Goal: Transaction & Acquisition: Book appointment/travel/reservation

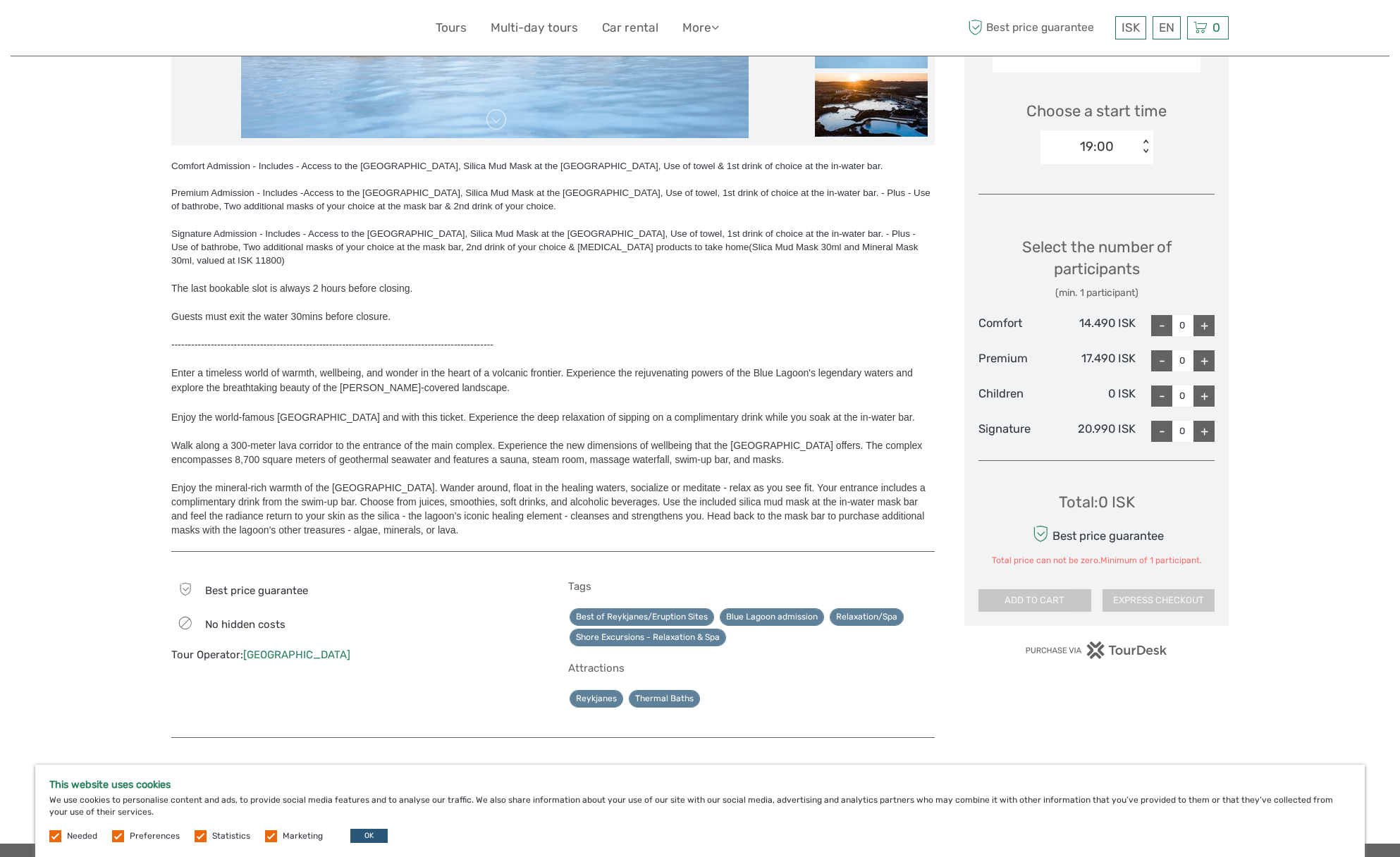
scroll to position [404, 0]
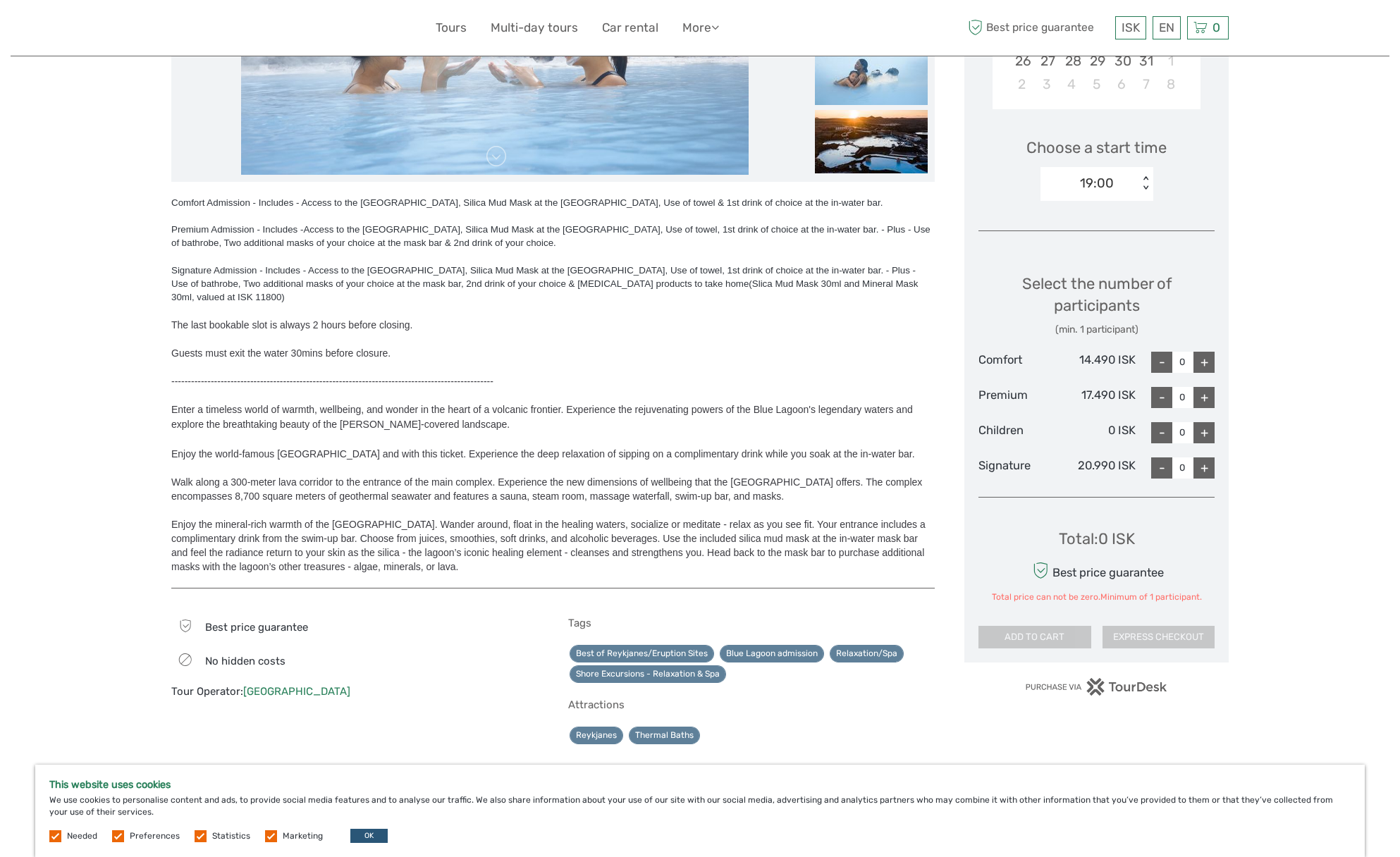
click at [1053, 591] on div "Total price can not be zero.Minimum of 1 participant." at bounding box center [1096, 597] width 210 height 12
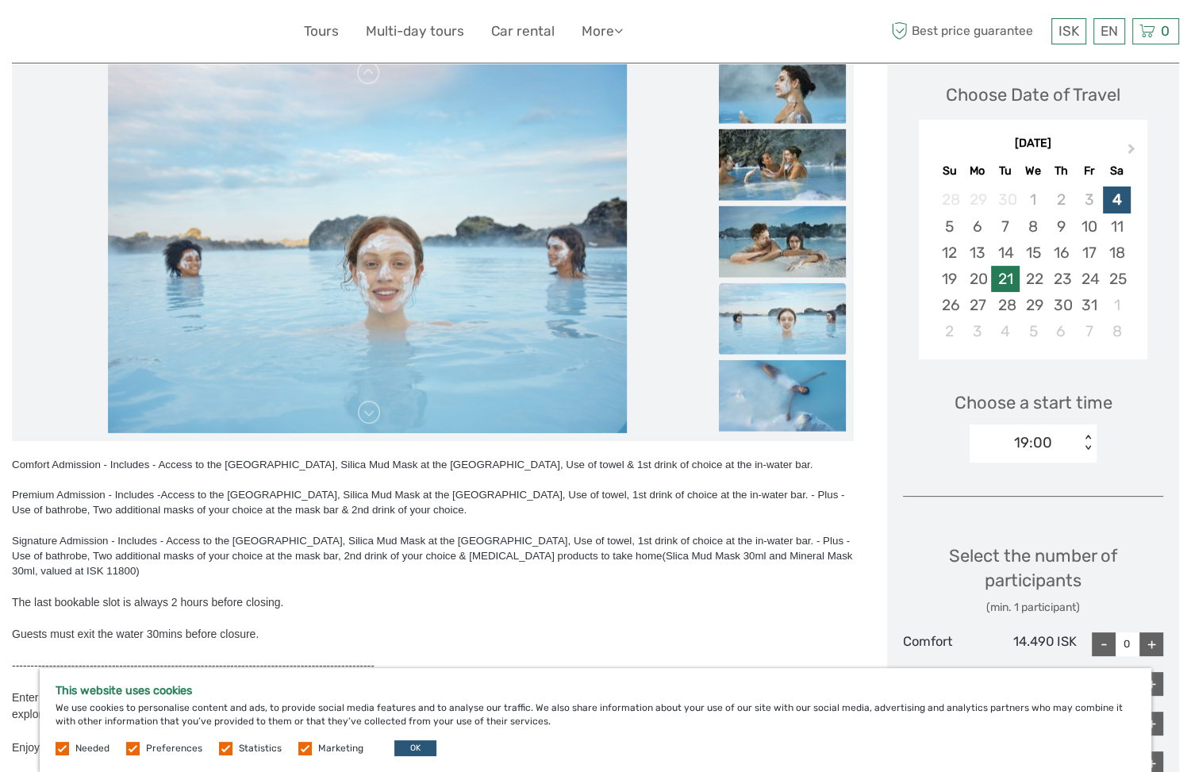
scroll to position [227, 0]
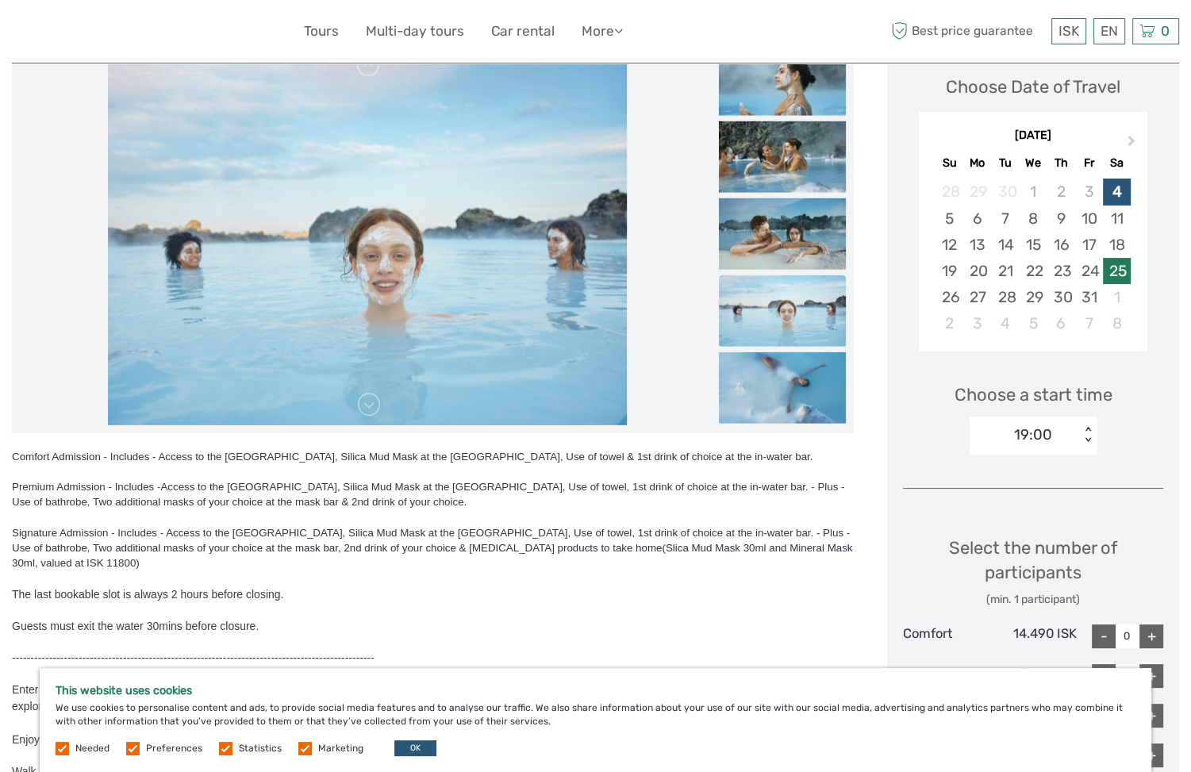
click at [1113, 271] on div "25" at bounding box center [1117, 271] width 28 height 26
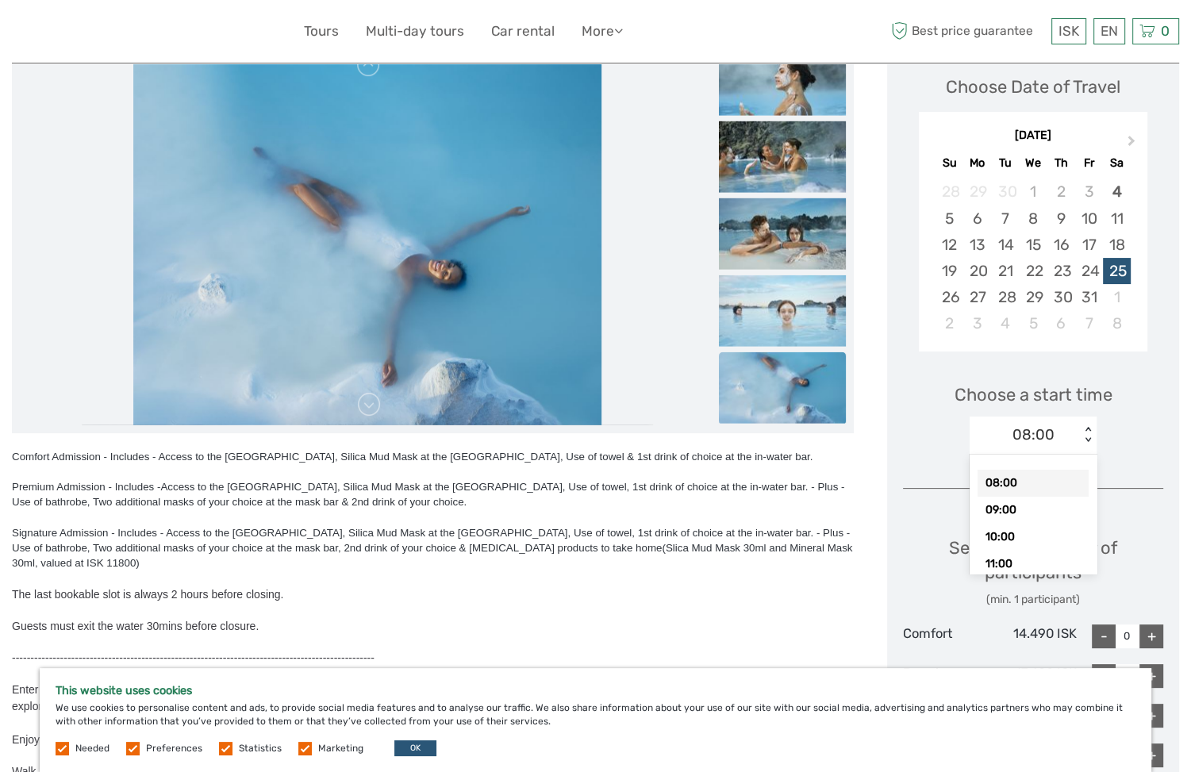
click at [1086, 424] on div "08:00 < >" at bounding box center [1033, 436] width 127 height 38
drag, startPoint x: 1020, startPoint y: 481, endPoint x: 1097, endPoint y: 467, distance: 78.9
click at [1022, 479] on div "08:00" at bounding box center [1033, 483] width 111 height 27
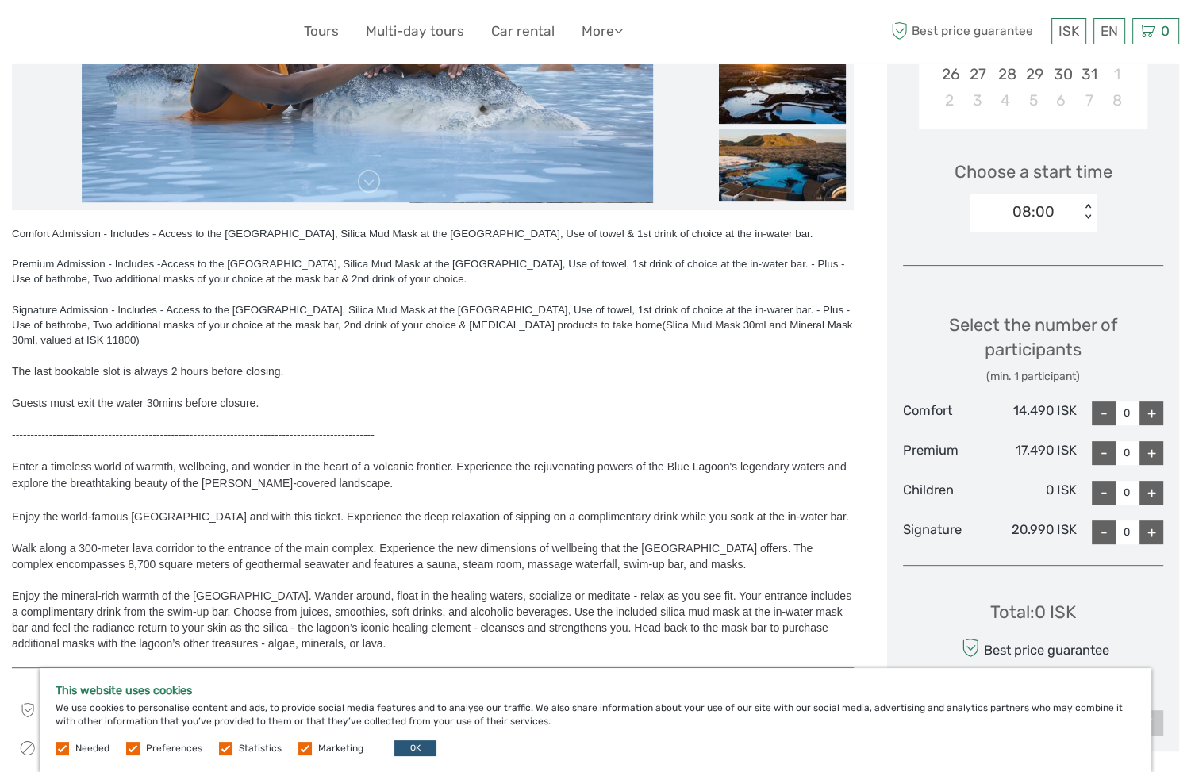
scroll to position [567, 0]
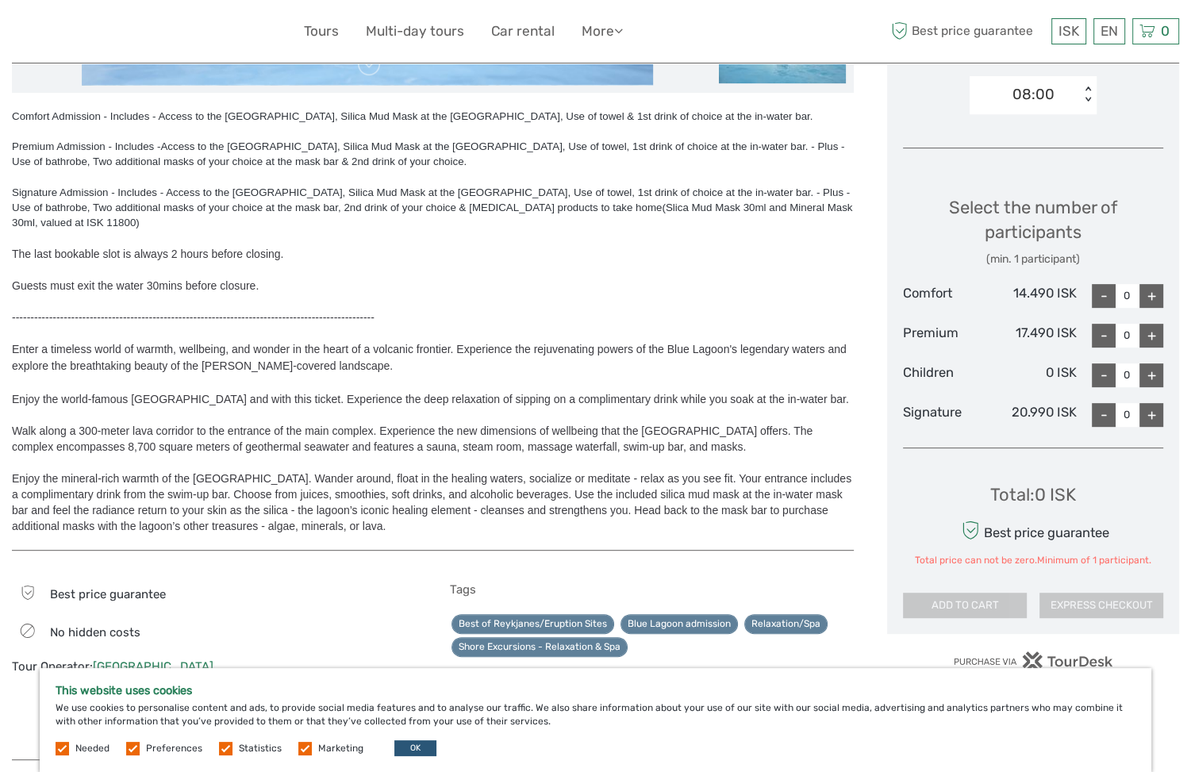
click at [195, 327] on span "Enter a timeless world of warmth, wellbeing, and wonder in the heart of a volca…" at bounding box center [433, 348] width 842 height 47
click at [457, 375] on div at bounding box center [433, 383] width 842 height 16
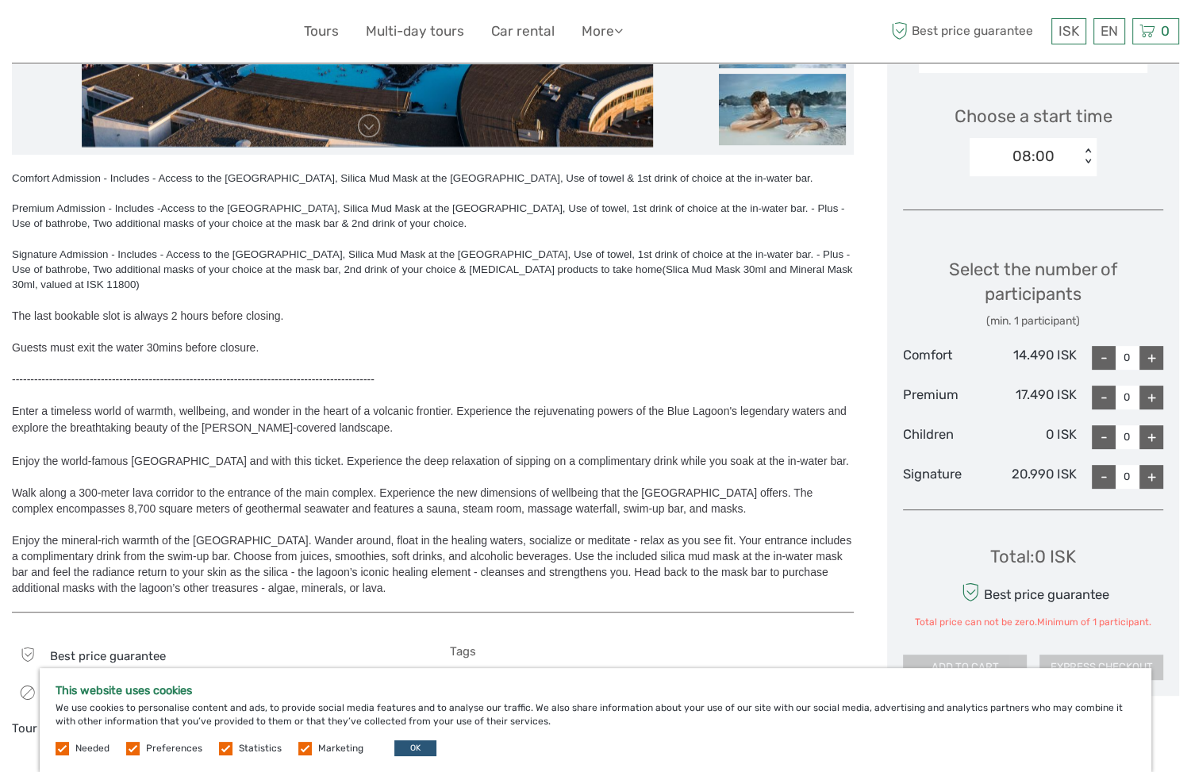
scroll to position [514, 0]
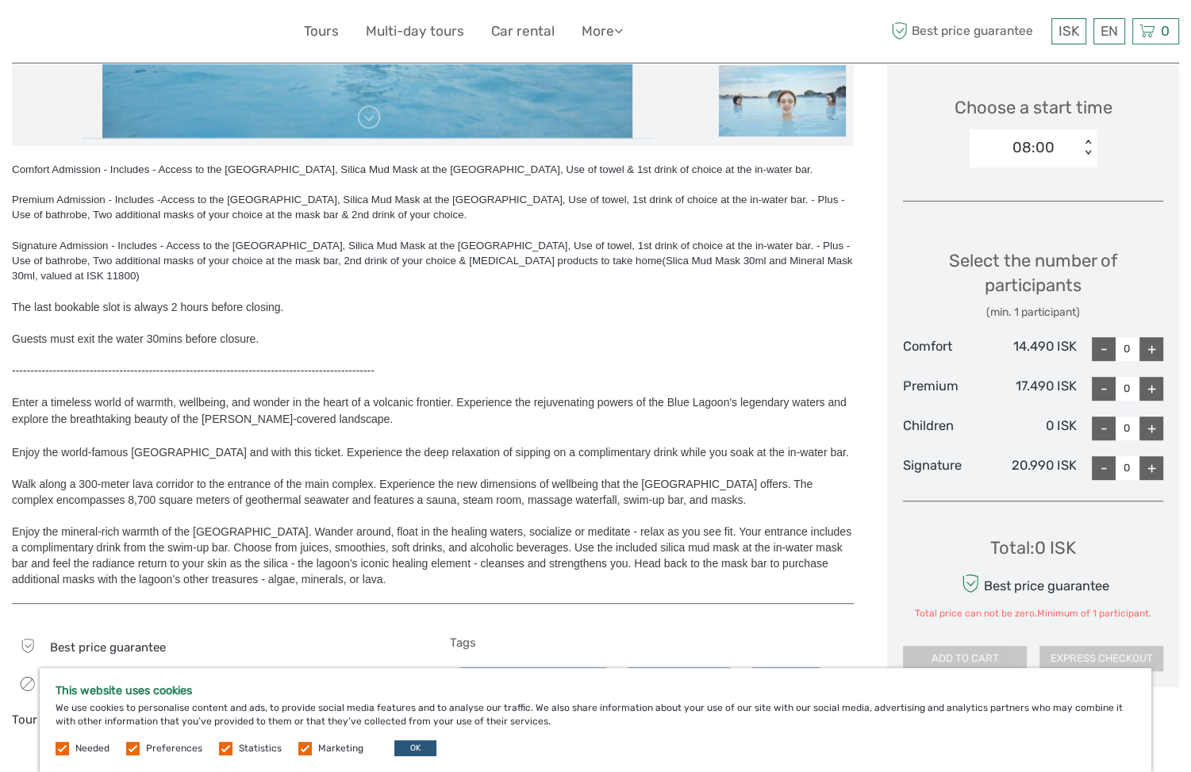
click at [588, 331] on div "Guests must exit the water 30mins before closure." at bounding box center [433, 339] width 842 height 16
click at [460, 331] on div "Guests must exit the water 30mins before closure." at bounding box center [433, 339] width 842 height 16
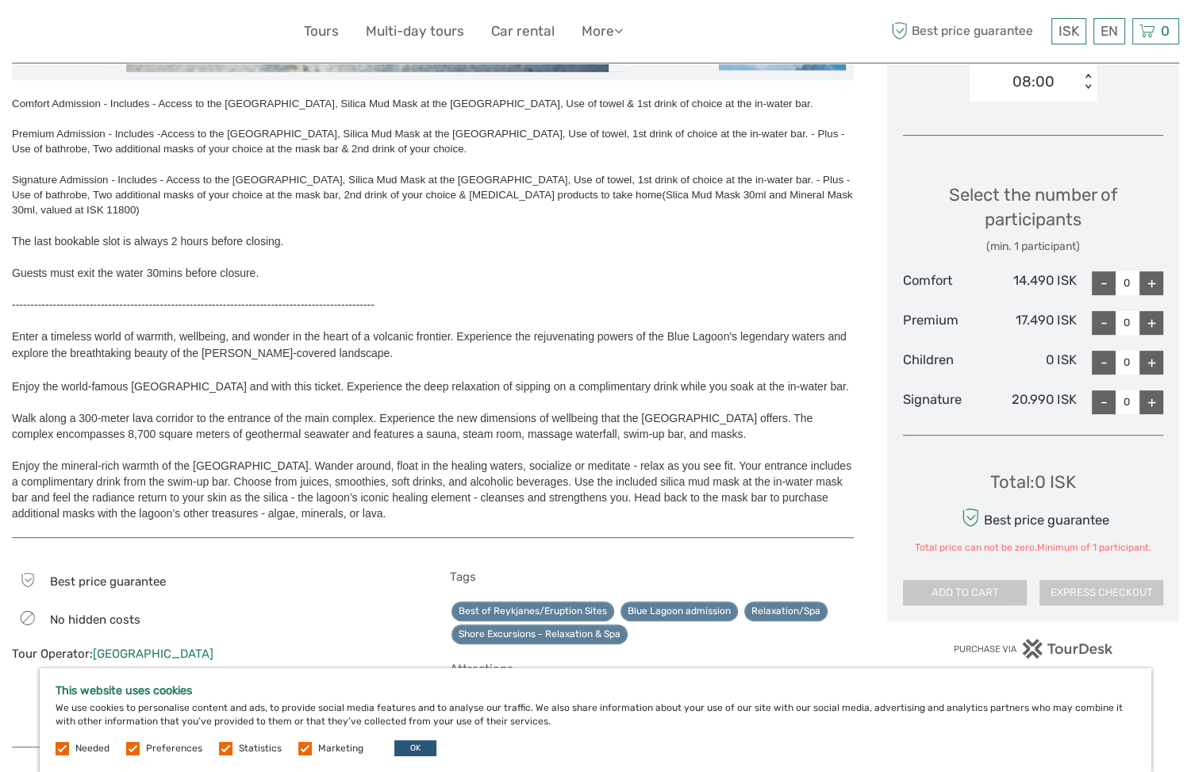
scroll to position [588, 0]
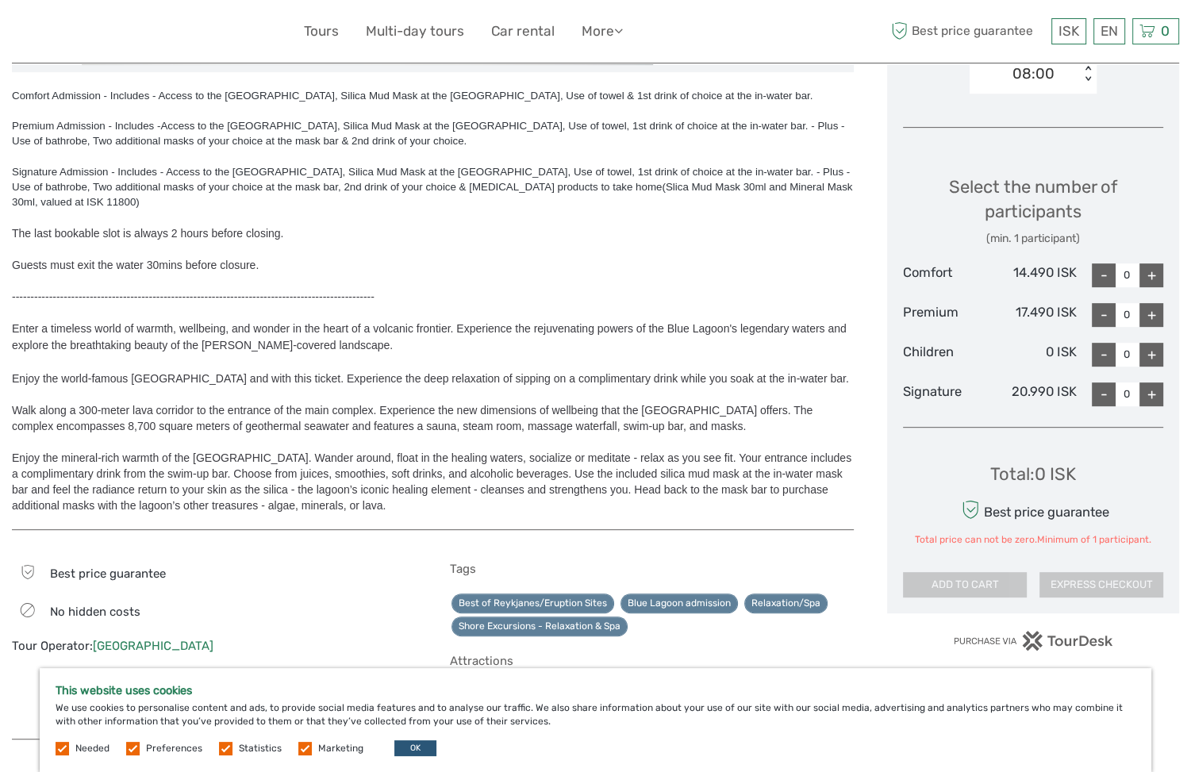
click at [258, 405] on span "Walk along a 300-meter lava corridor to the entrance of the main complex. Exper…" at bounding box center [412, 418] width 801 height 29
drag, startPoint x: 256, startPoint y: 405, endPoint x: 384, endPoint y: 402, distance: 128.6
click at [384, 404] on span "Walk along a 300-meter lava corridor to the entrance of the main complex. Exper…" at bounding box center [412, 418] width 801 height 29
drag, startPoint x: 344, startPoint y: 439, endPoint x: 508, endPoint y: 436, distance: 164.3
click at [508, 452] on span "Enjoy the mineral-rich warmth of the Blue Lagoon. Wander around, float in the h…" at bounding box center [432, 482] width 840 height 60
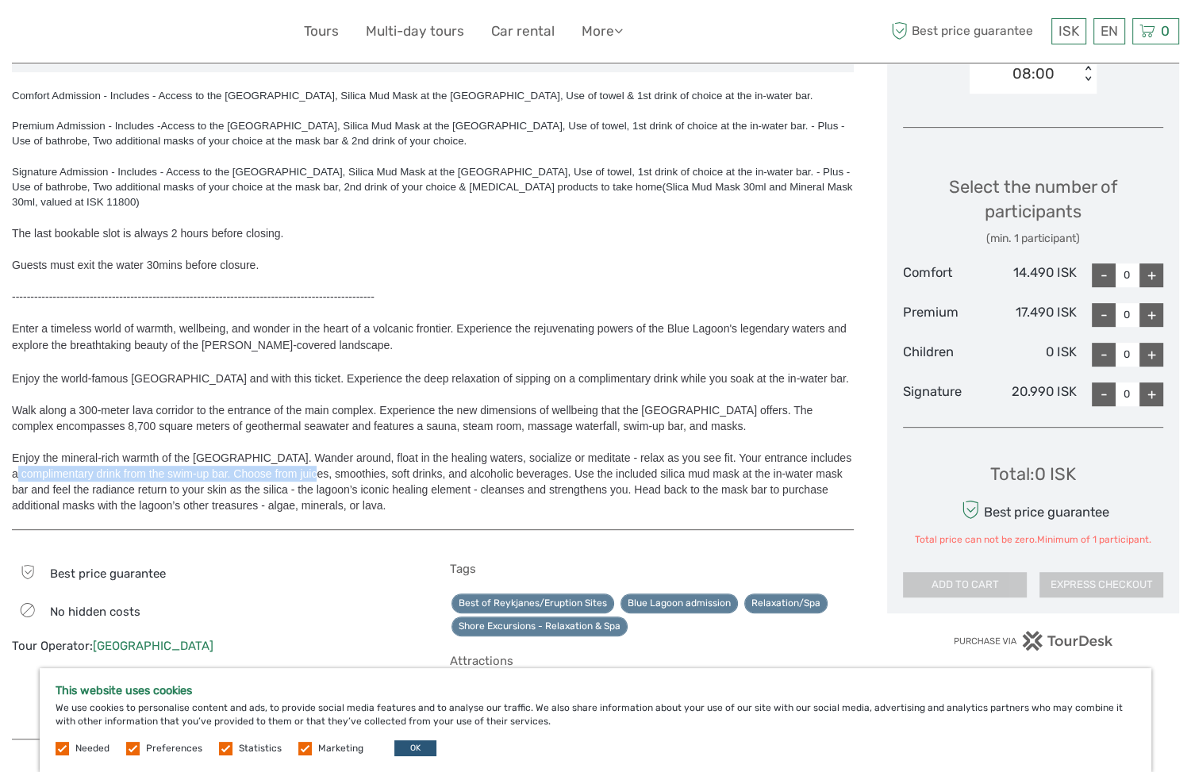
drag, startPoint x: 41, startPoint y: 452, endPoint x: 337, endPoint y: 450, distance: 296.0
click at [337, 452] on span "Enjoy the mineral-rich warmth of the Blue Lagoon. Wander around, float in the h…" at bounding box center [432, 482] width 840 height 60
drag, startPoint x: 314, startPoint y: 469, endPoint x: 393, endPoint y: 467, distance: 78.6
click at [393, 467] on span "Enjoy the mineral-rich warmth of the Blue Lagoon. Wander around, float in the h…" at bounding box center [432, 482] width 840 height 60
drag, startPoint x: 222, startPoint y: 471, endPoint x: 356, endPoint y: 466, distance: 133.4
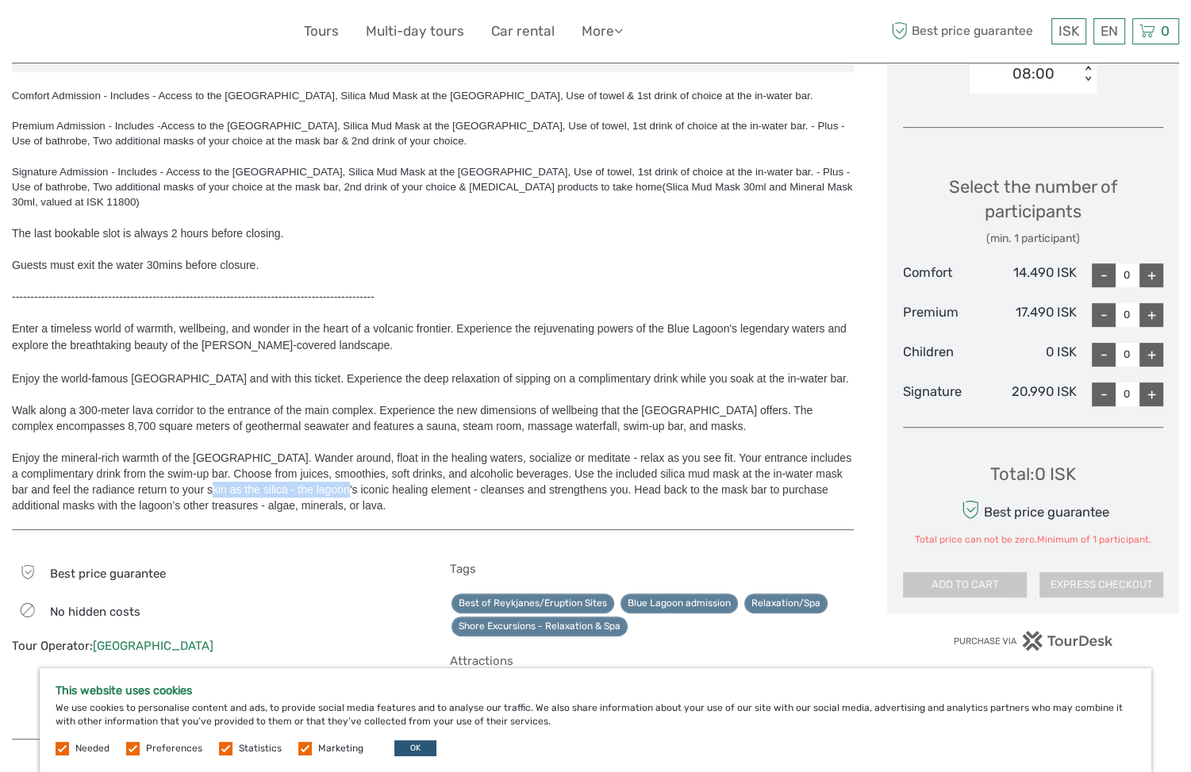
click at [356, 466] on span "Enjoy the mineral-rich warmth of the Blue Lagoon. Wander around, float in the h…" at bounding box center [432, 482] width 840 height 60
click at [466, 478] on div "Enjoy the mineral-rich warmth of the Blue Lagoon. Wander around, float in the h…" at bounding box center [433, 481] width 842 height 63
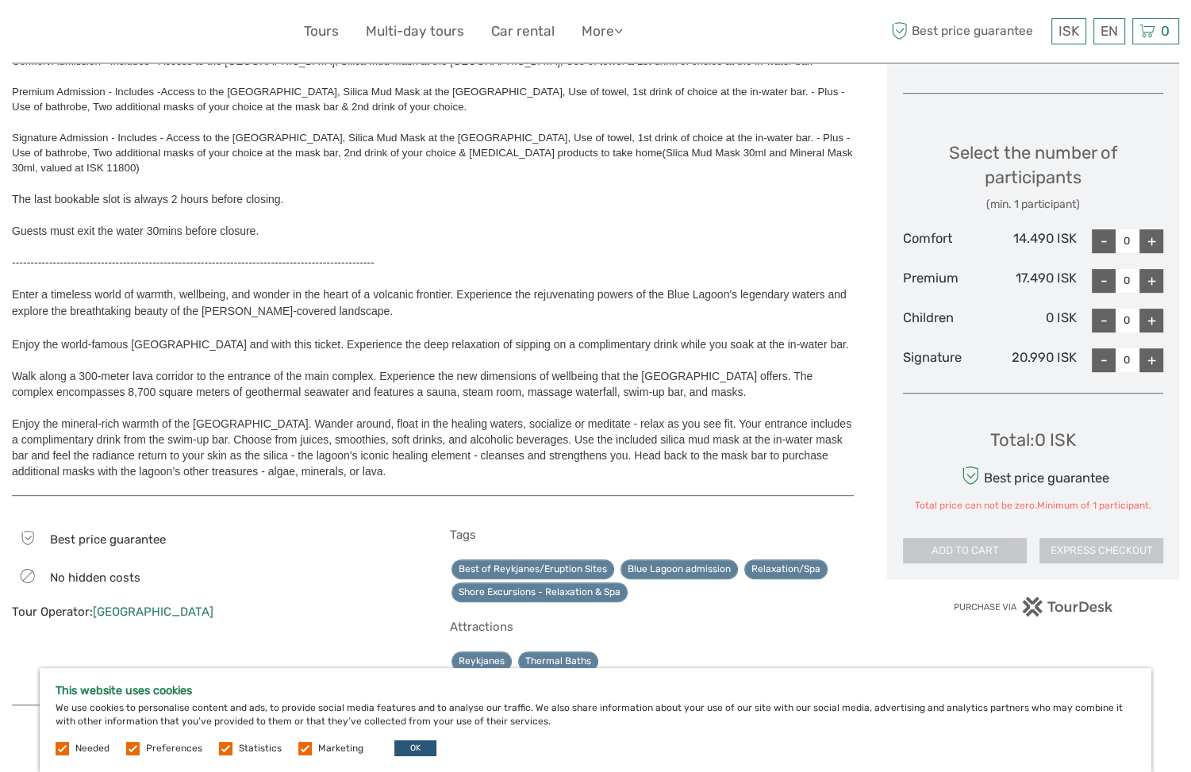
scroll to position [669, 0]
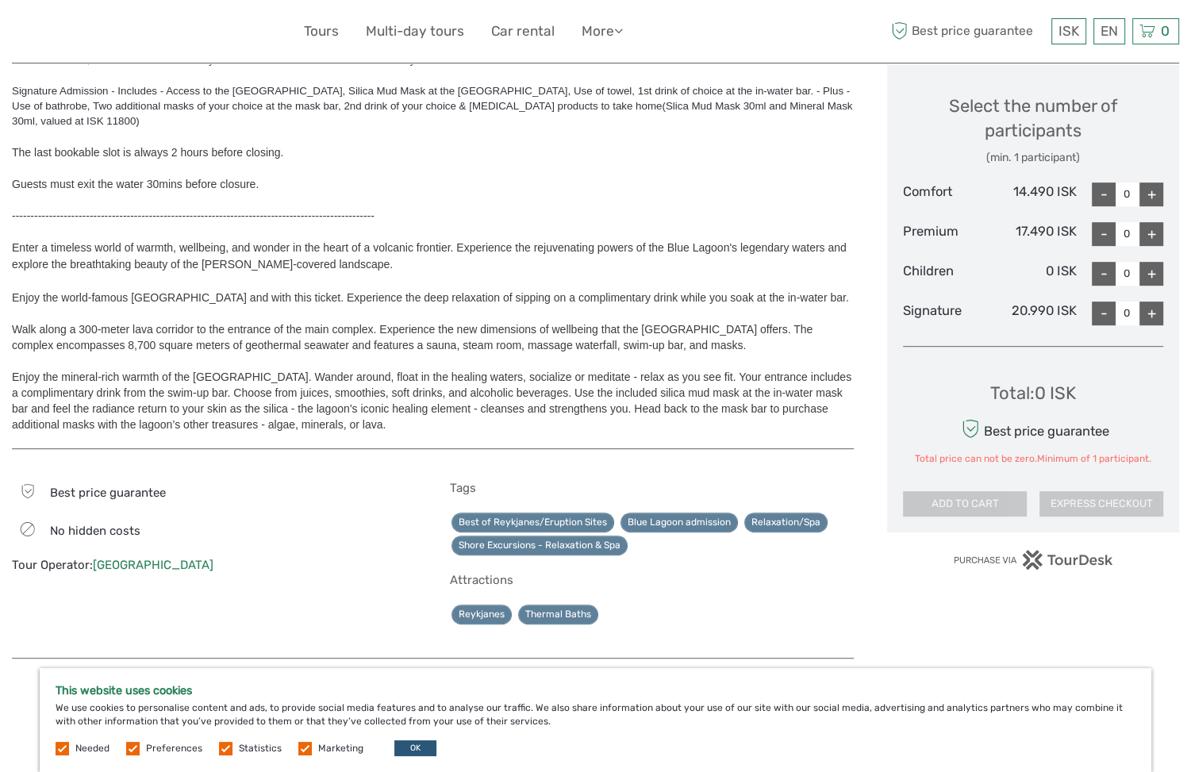
click at [1151, 187] on div "+" at bounding box center [1152, 195] width 24 height 24
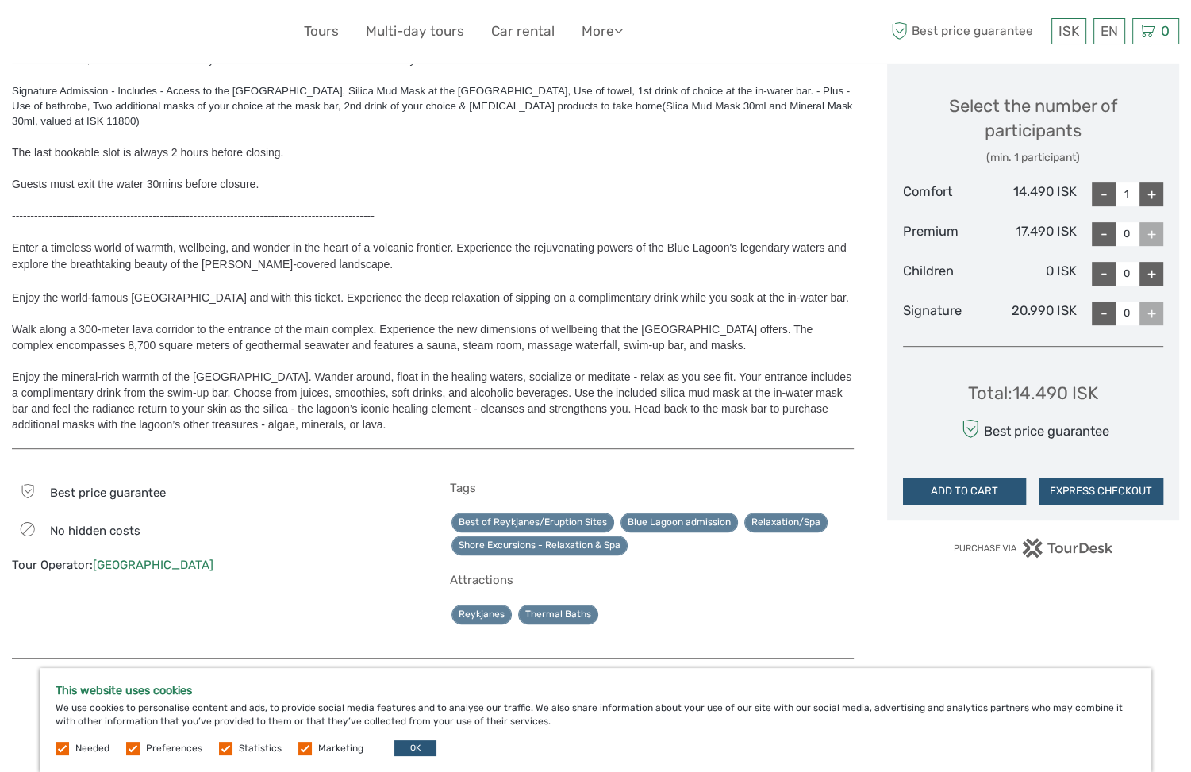
click at [1151, 187] on div "+" at bounding box center [1152, 195] width 24 height 24
type input "3"
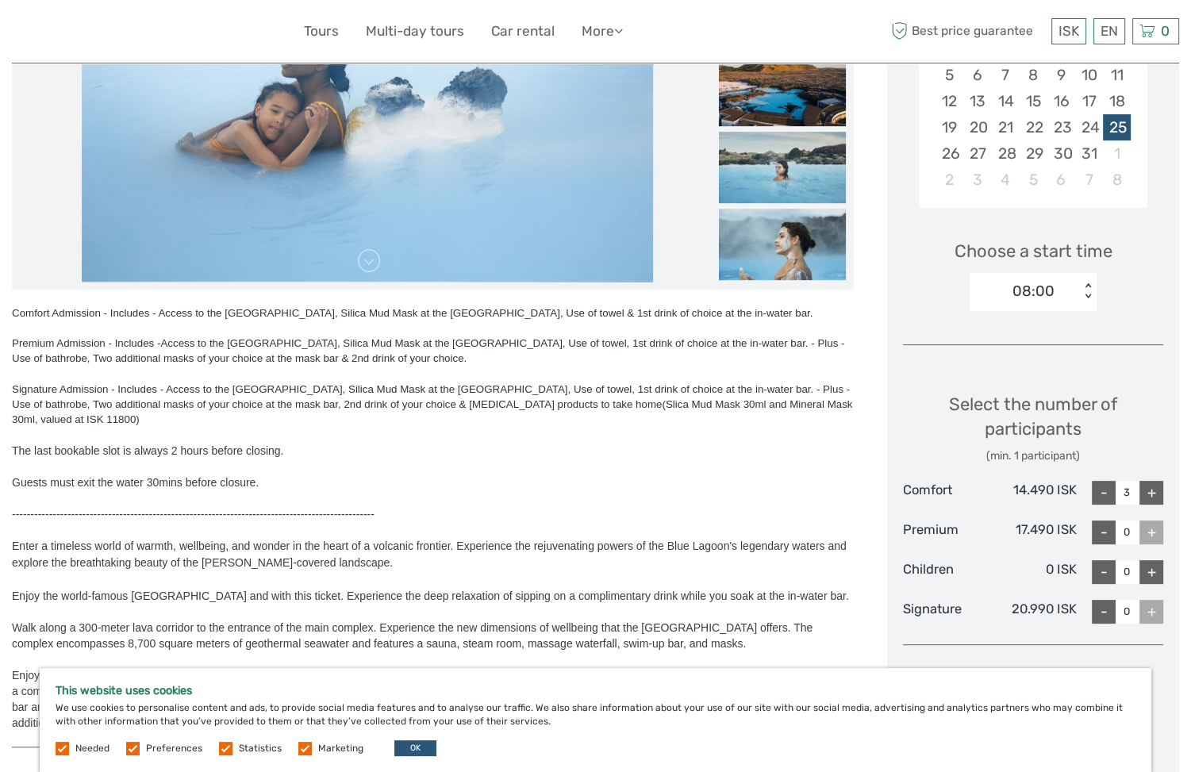
scroll to position [346, 0]
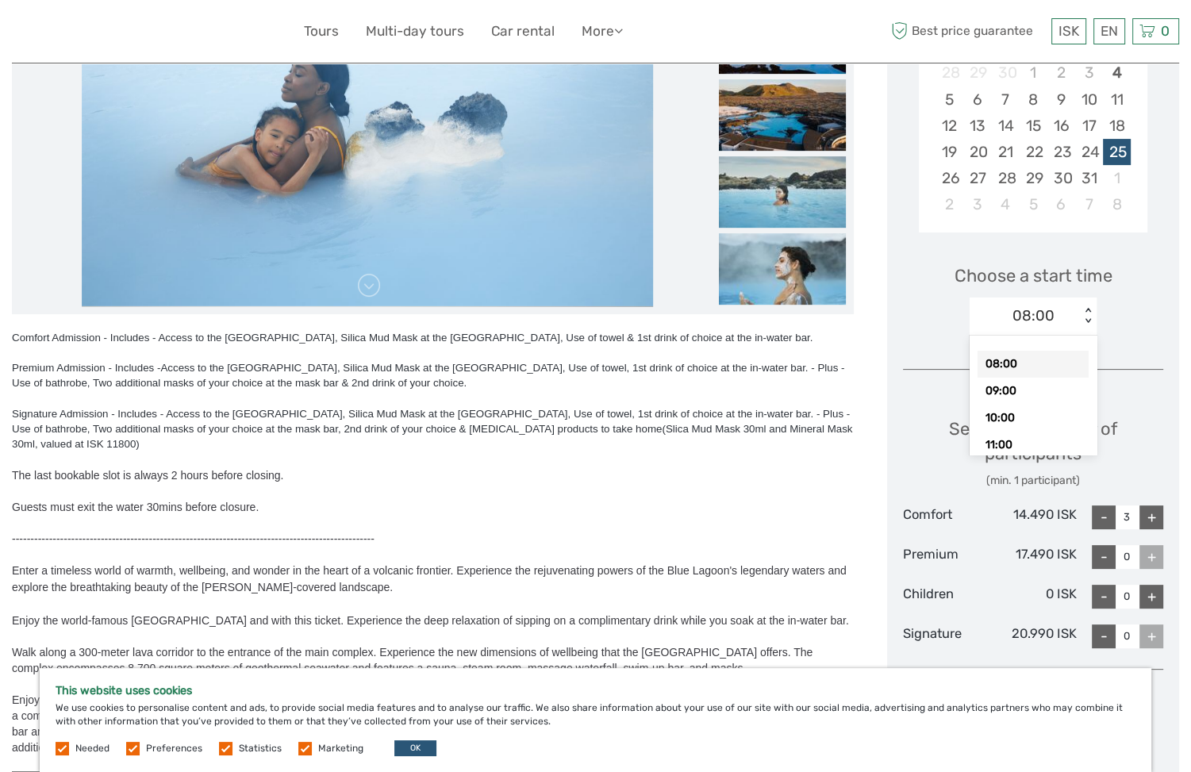
click at [1086, 317] on div "< >" at bounding box center [1088, 316] width 13 height 17
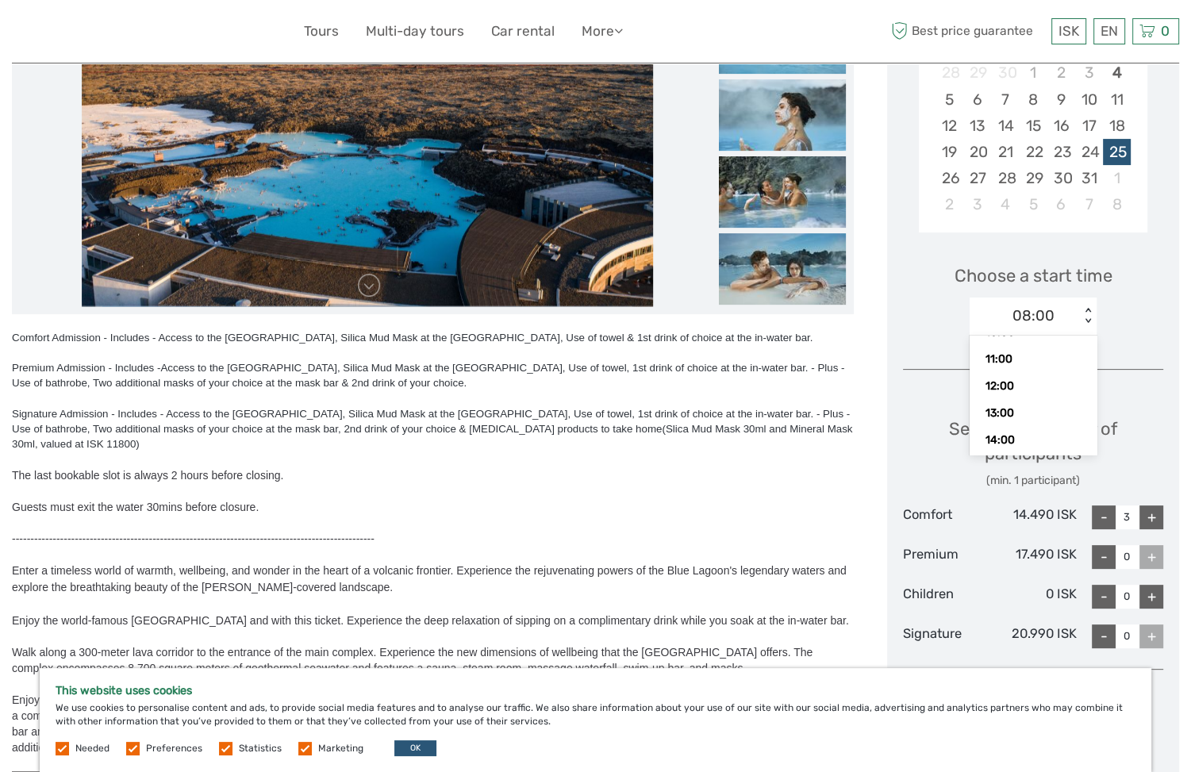
scroll to position [0, 0]
click at [990, 361] on div "08:00" at bounding box center [1033, 364] width 111 height 27
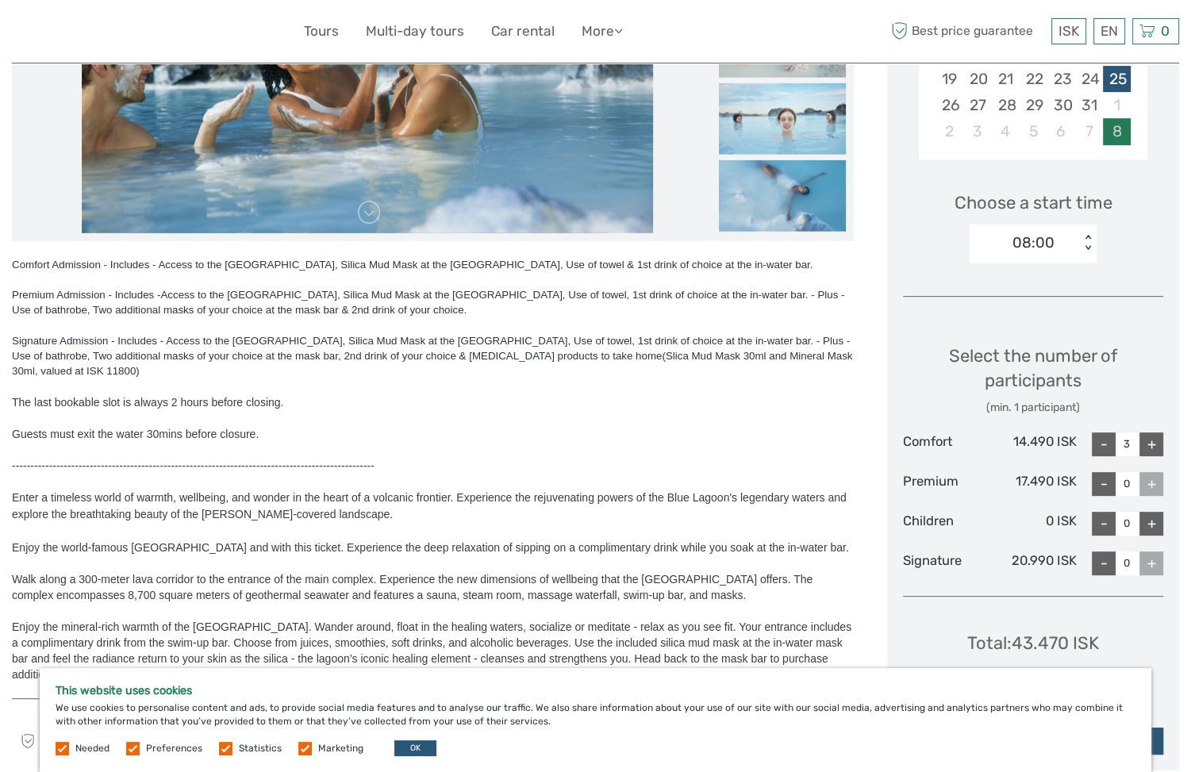
scroll to position [371, 0]
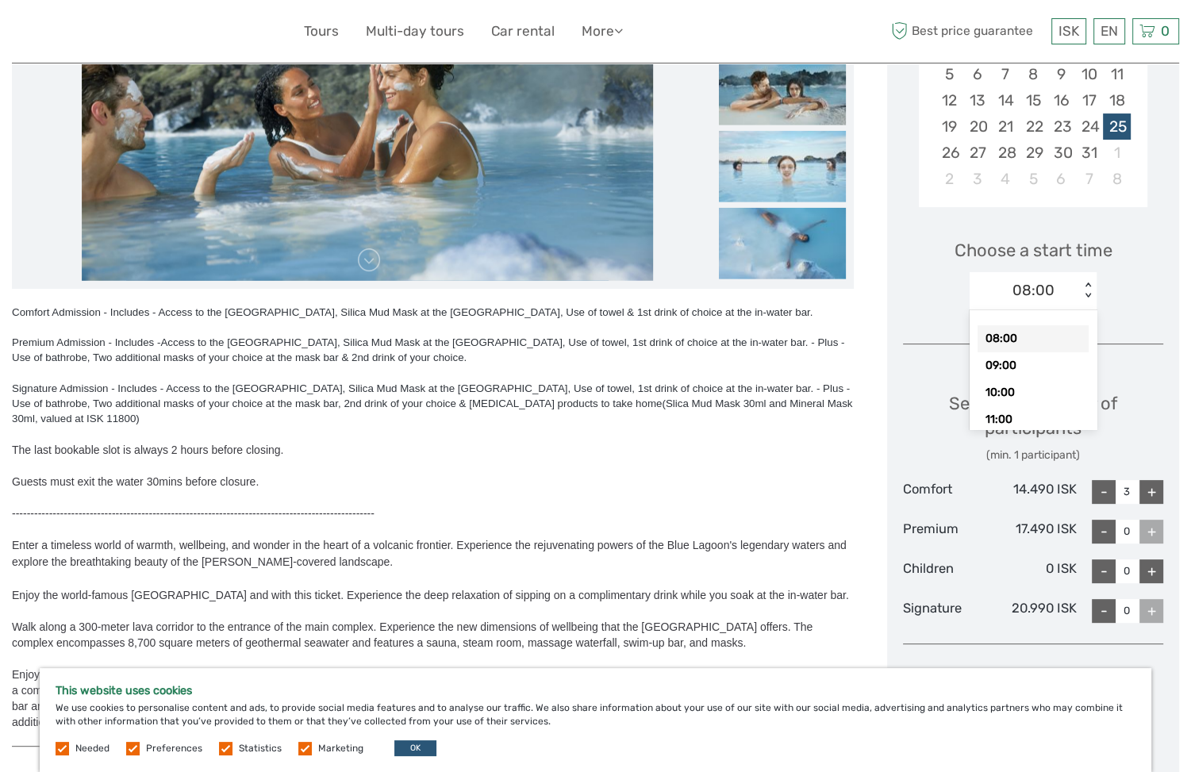
click at [1083, 290] on div "< >" at bounding box center [1088, 290] width 13 height 17
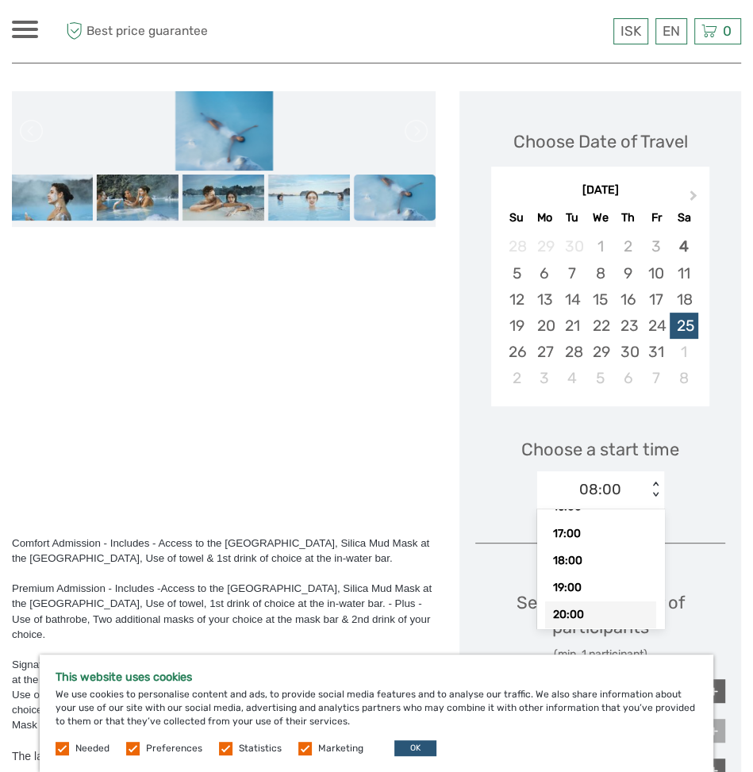
scroll to position [243, 0]
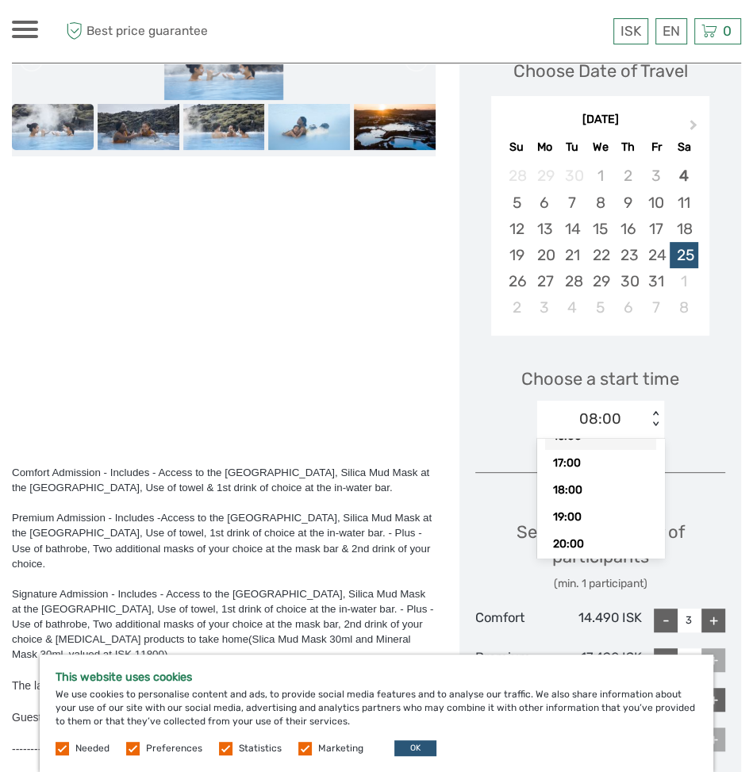
click at [594, 419] on div "08:00" at bounding box center [600, 419] width 42 height 21
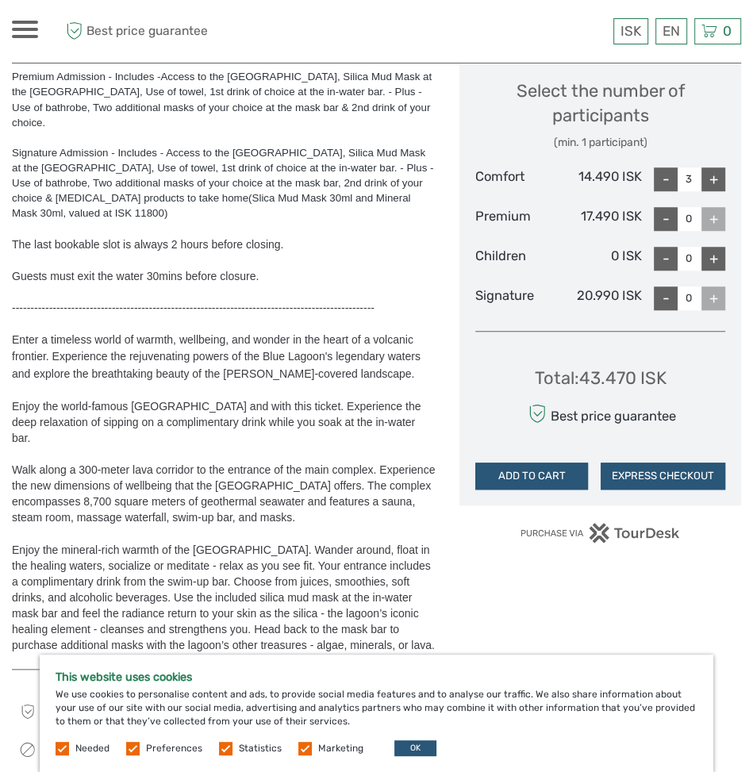
scroll to position [809, 0]
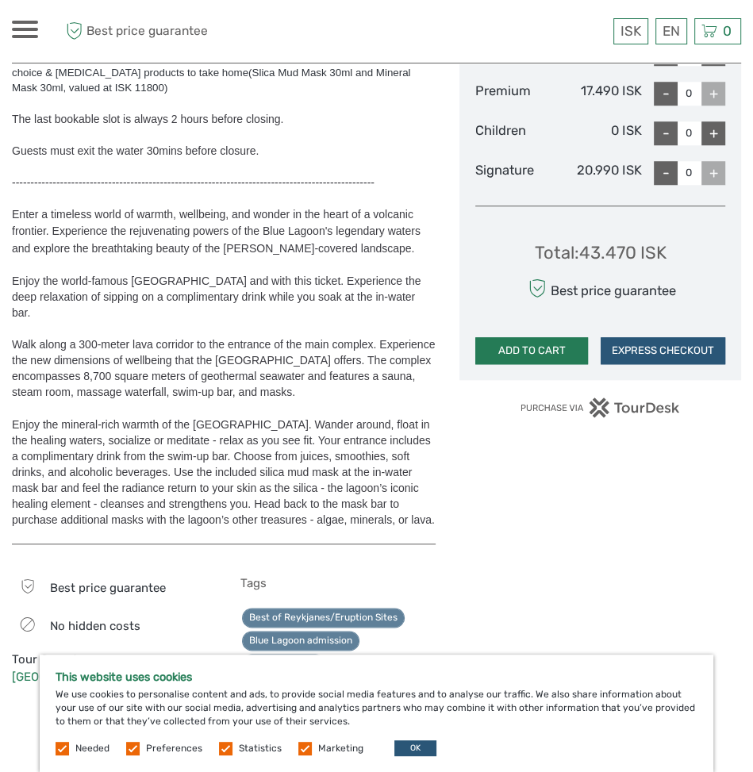
click at [509, 345] on button "ADD TO CART" at bounding box center [531, 350] width 113 height 27
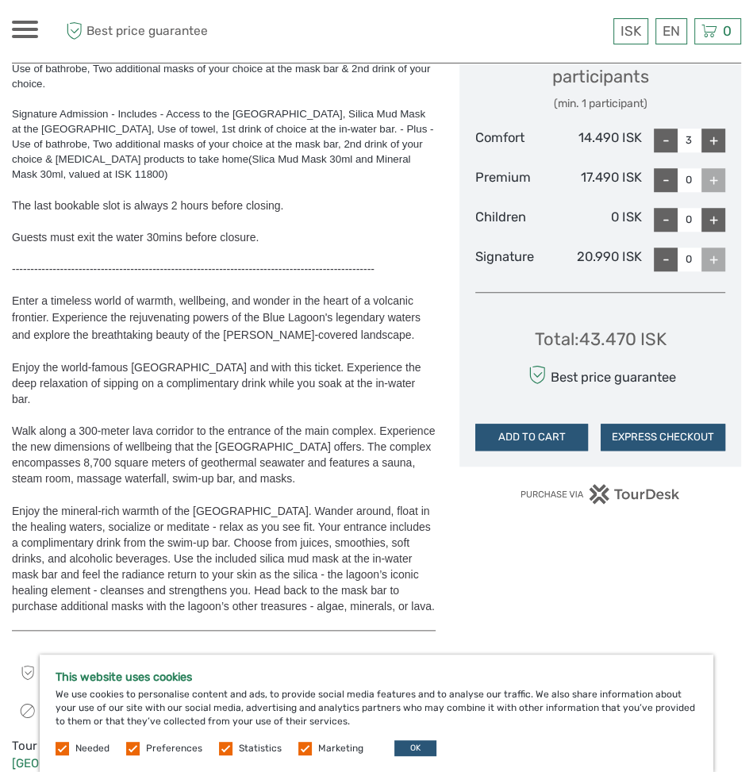
scroll to position [653, 0]
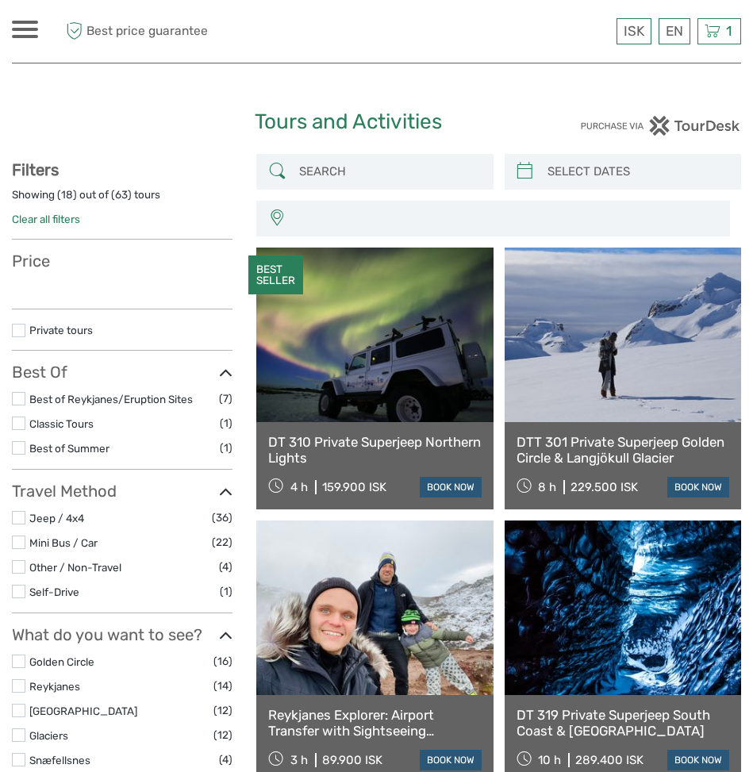
select select
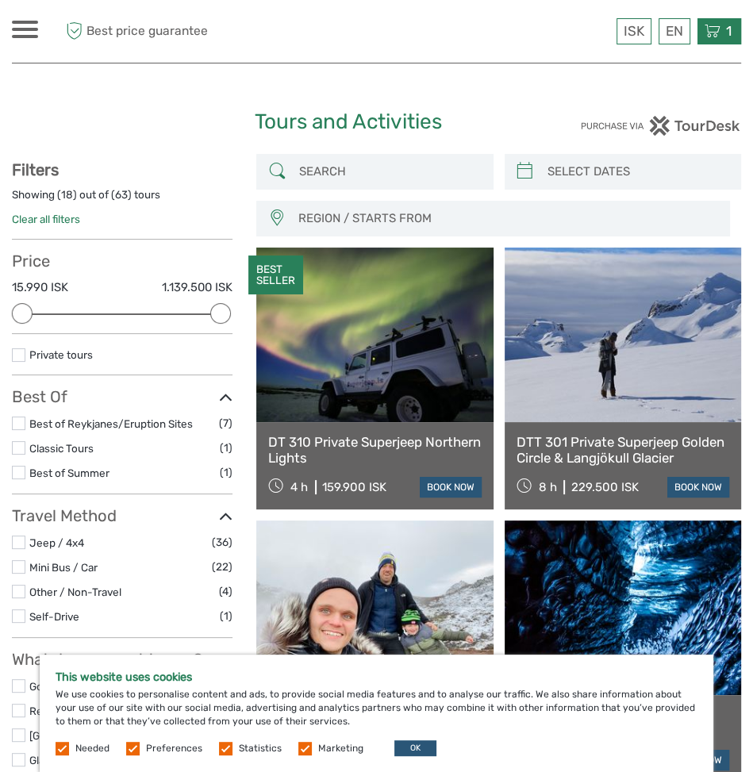
click at [718, 33] on icon at bounding box center [713, 31] width 16 height 20
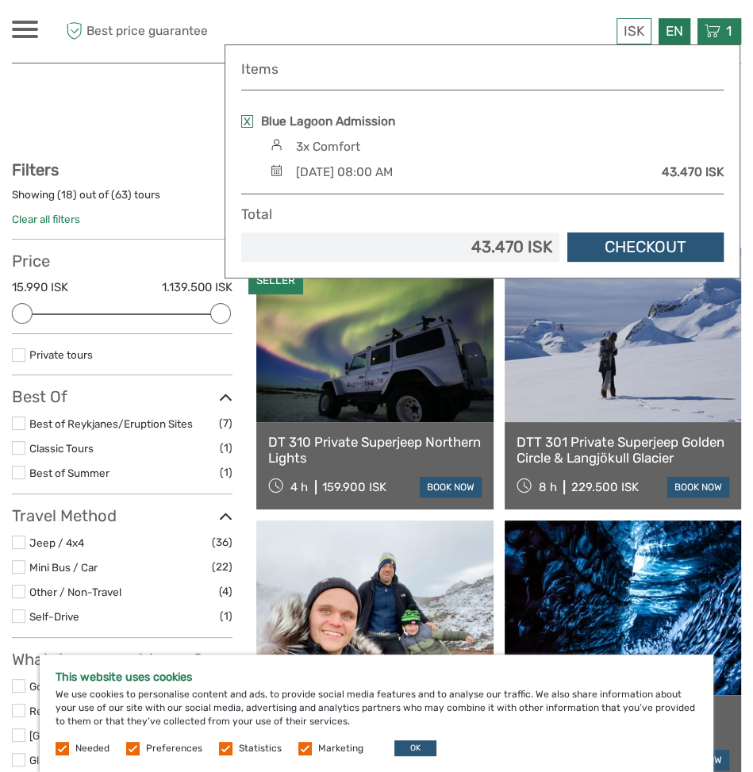
click at [680, 36] on div "EN English Español Deutsch" at bounding box center [675, 31] width 32 height 26
